Goal: Task Accomplishment & Management: Complete application form

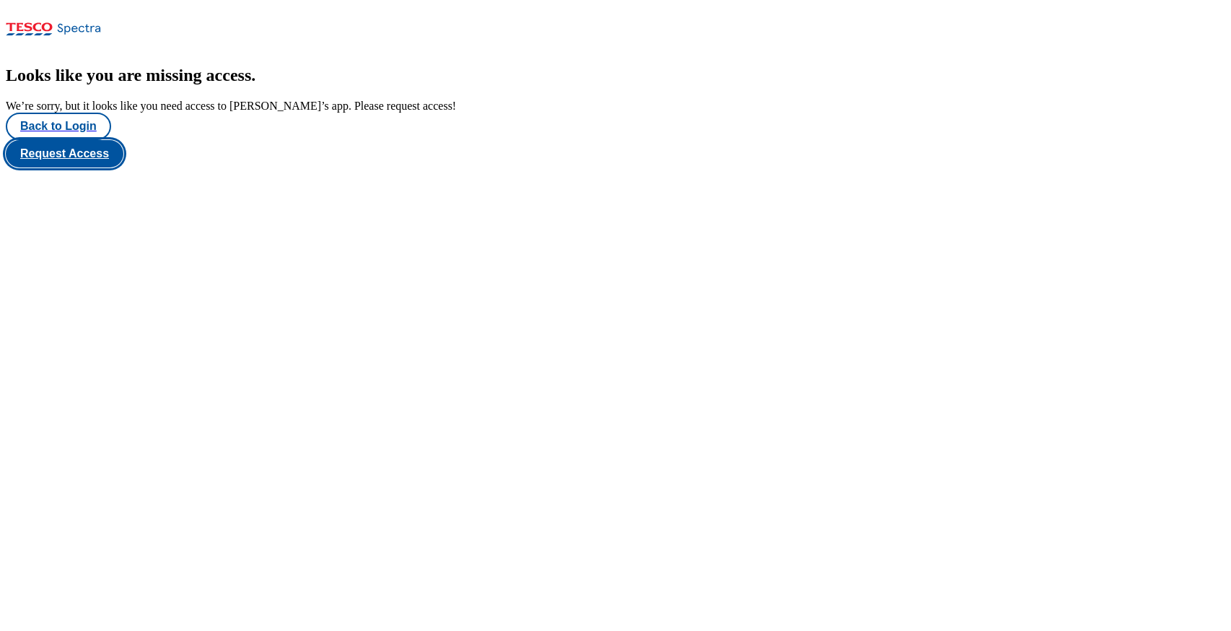
click at [123, 167] on button "Request Access" at bounding box center [65, 153] width 118 height 27
